Goal: Information Seeking & Learning: Learn about a topic

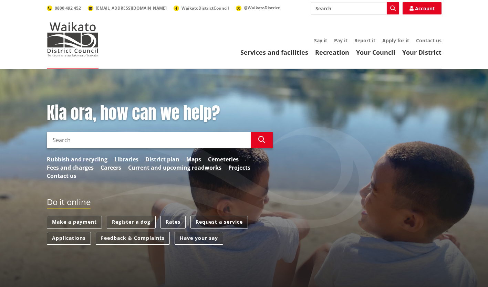
click at [62, 173] on link "Contact us" at bounding box center [62, 176] width 30 height 8
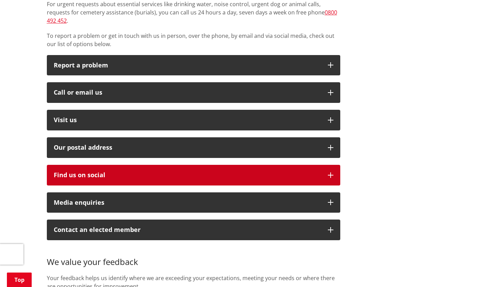
scroll to position [172, 0]
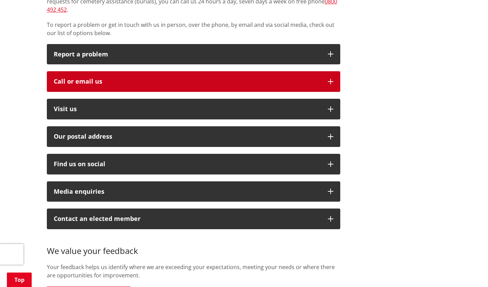
click at [148, 78] on div "Call or email us" at bounding box center [187, 81] width 267 height 7
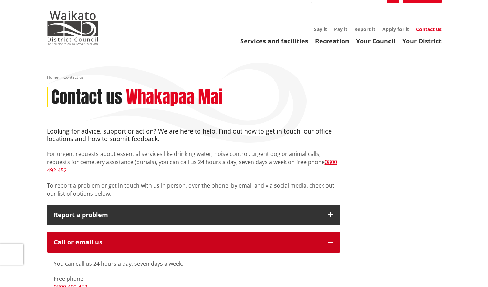
scroll to position [0, 0]
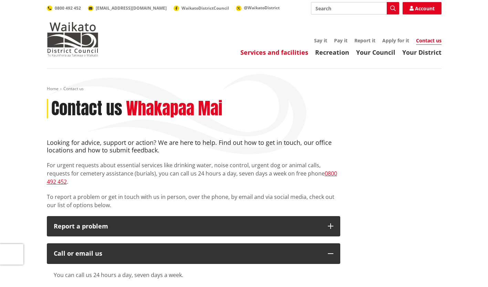
click at [293, 51] on link "Services and facilities" at bounding box center [274, 52] width 68 height 8
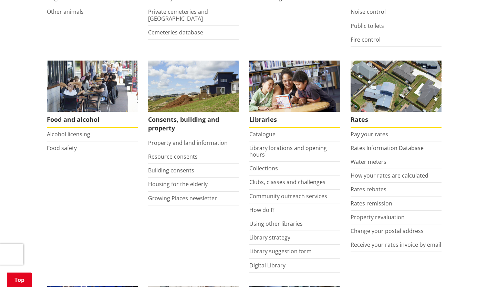
scroll to position [241, 0]
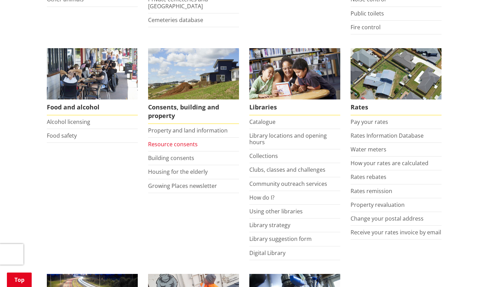
click at [173, 141] on link "Resource consents" at bounding box center [173, 144] width 50 height 8
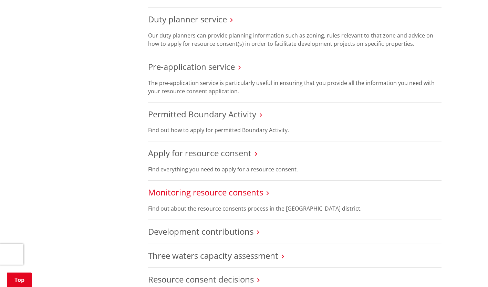
scroll to position [447, 0]
